Goal: Check status: Check status

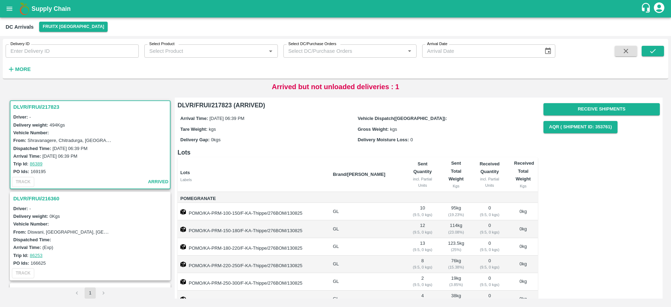
scroll to position [50, 0]
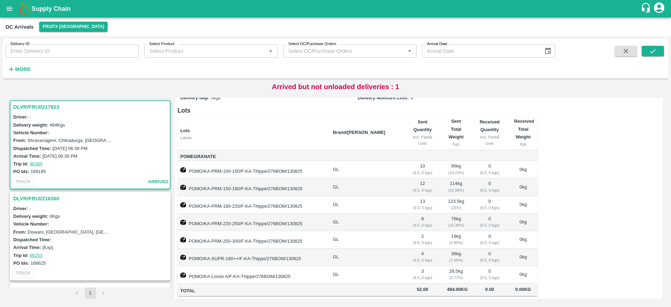
click at [38, 102] on div "DLVR/FRUI/217823" at bounding box center [89, 107] width 159 height 12
click at [40, 106] on h3 "DLVR/FRUI/217823" at bounding box center [91, 106] width 156 height 9
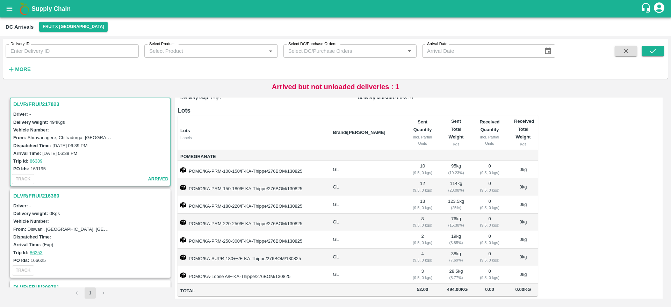
scroll to position [0, 0]
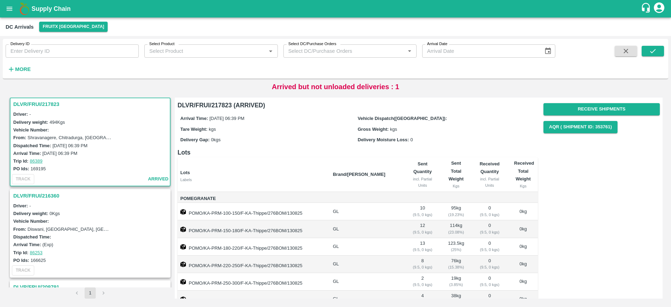
click at [54, 194] on h3 "DLVR/FRUI/216360" at bounding box center [91, 195] width 156 height 9
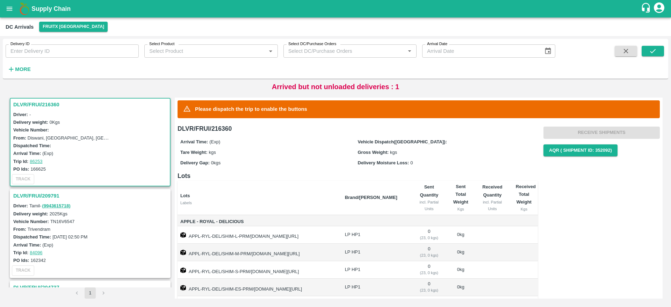
scroll to position [179, 0]
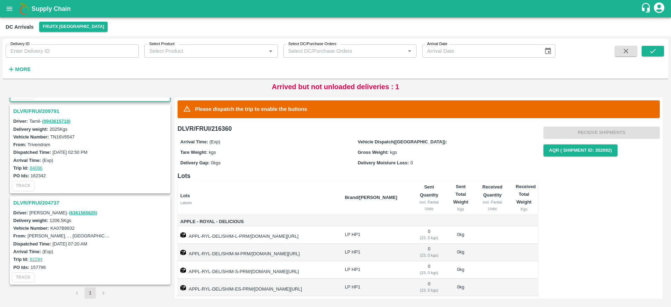
click at [52, 203] on h3 "DLVR/FRUI/204737" at bounding box center [91, 202] width 156 height 9
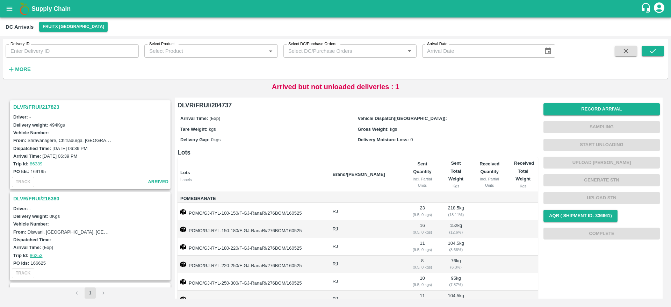
click at [47, 110] on h3 "DLVR/FRUI/217823" at bounding box center [91, 106] width 156 height 9
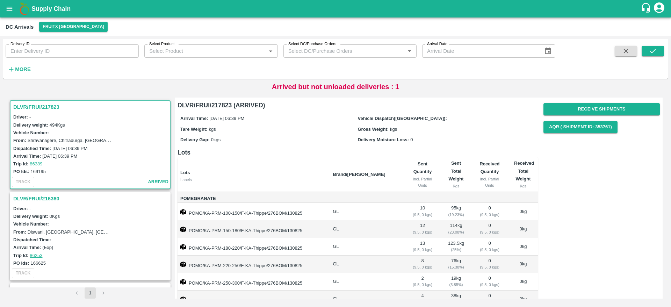
click at [48, 109] on h3 "DLVR/FRUI/217823" at bounding box center [91, 106] width 156 height 9
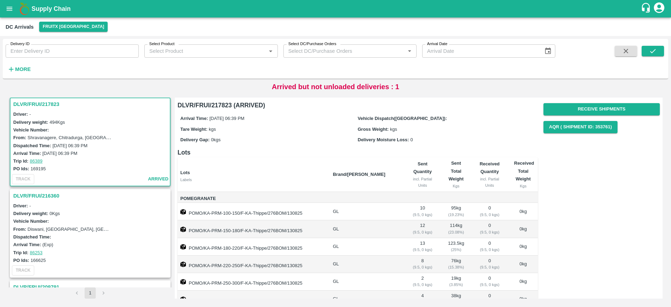
scroll to position [50, 0]
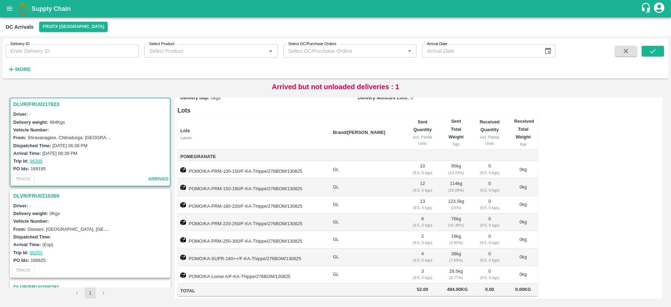
click at [50, 10] on b "Supply Chain" at bounding box center [50, 8] width 39 height 7
